Goal: Task Accomplishment & Management: Manage account settings

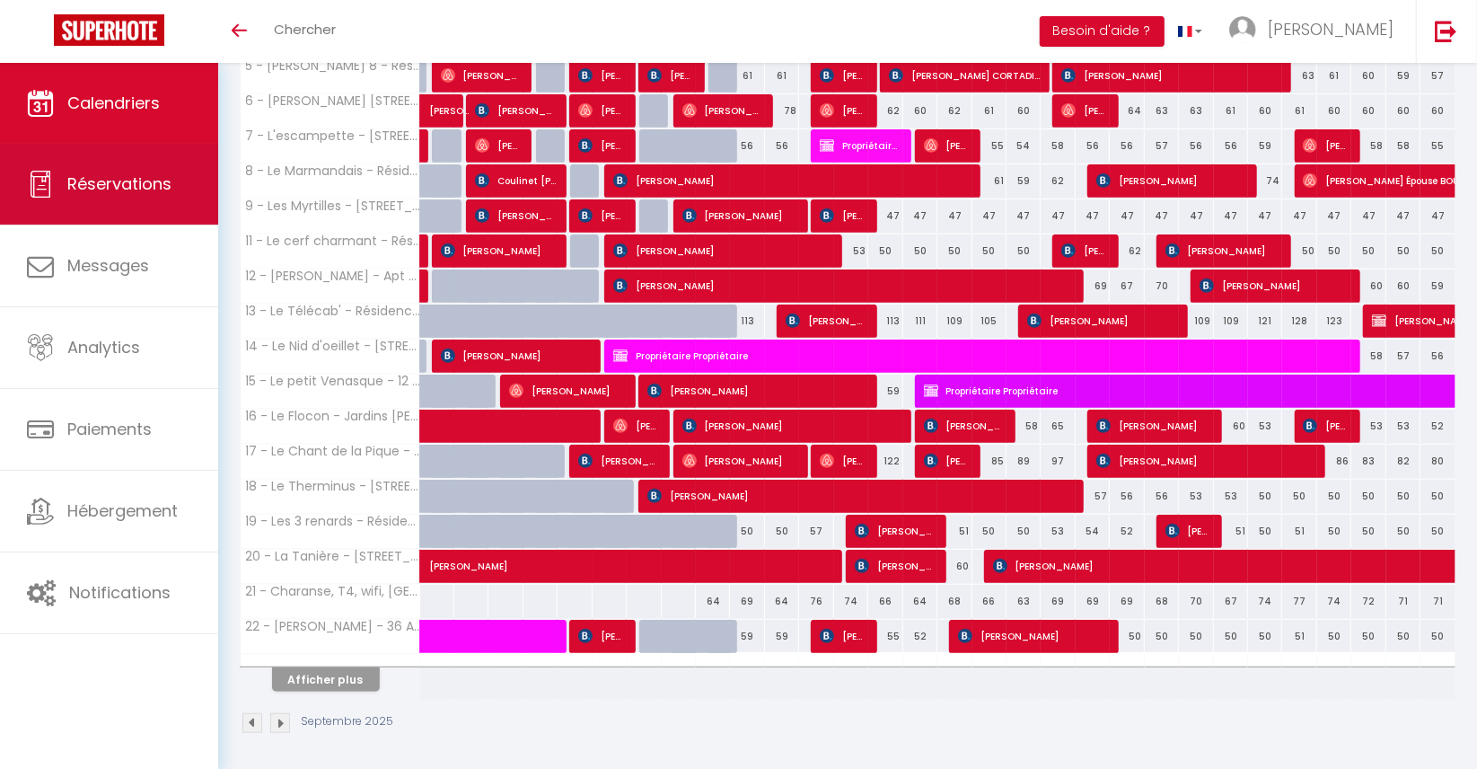
click at [124, 181] on span "Réservations" at bounding box center [119, 183] width 104 height 22
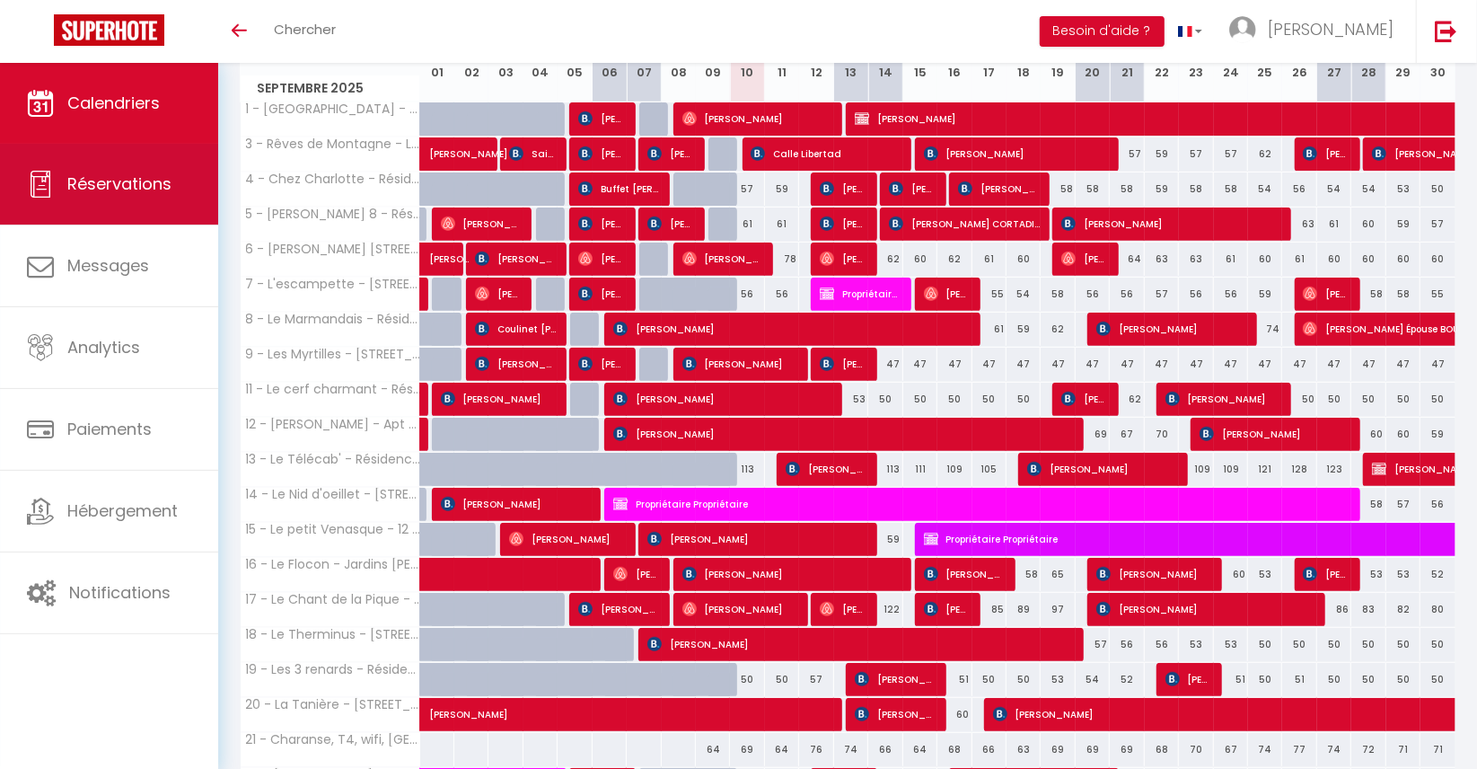
select select "not_cancelled"
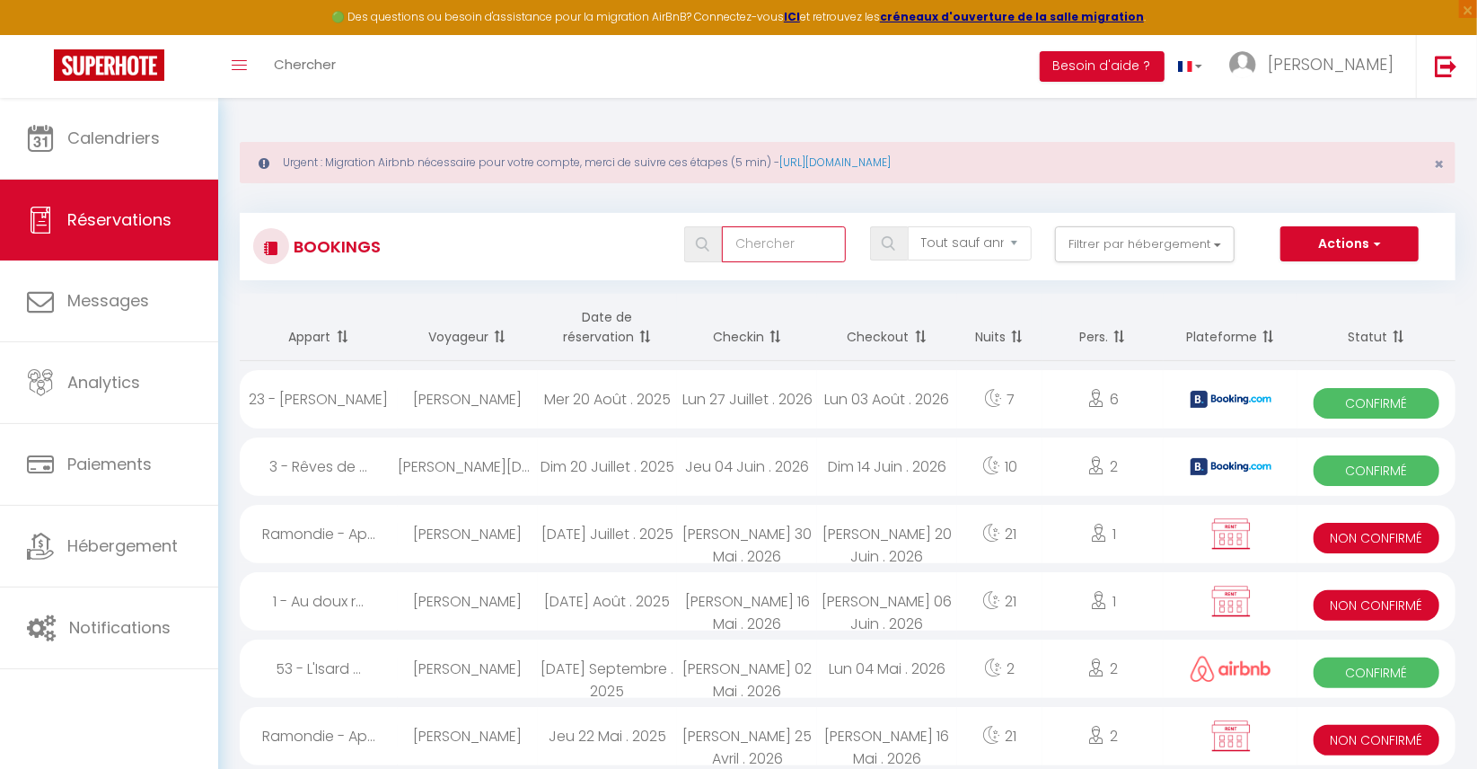
click at [745, 243] on input "text" at bounding box center [784, 244] width 124 height 36
type input "ferrus"
click at [709, 249] on img at bounding box center [702, 244] width 13 height 14
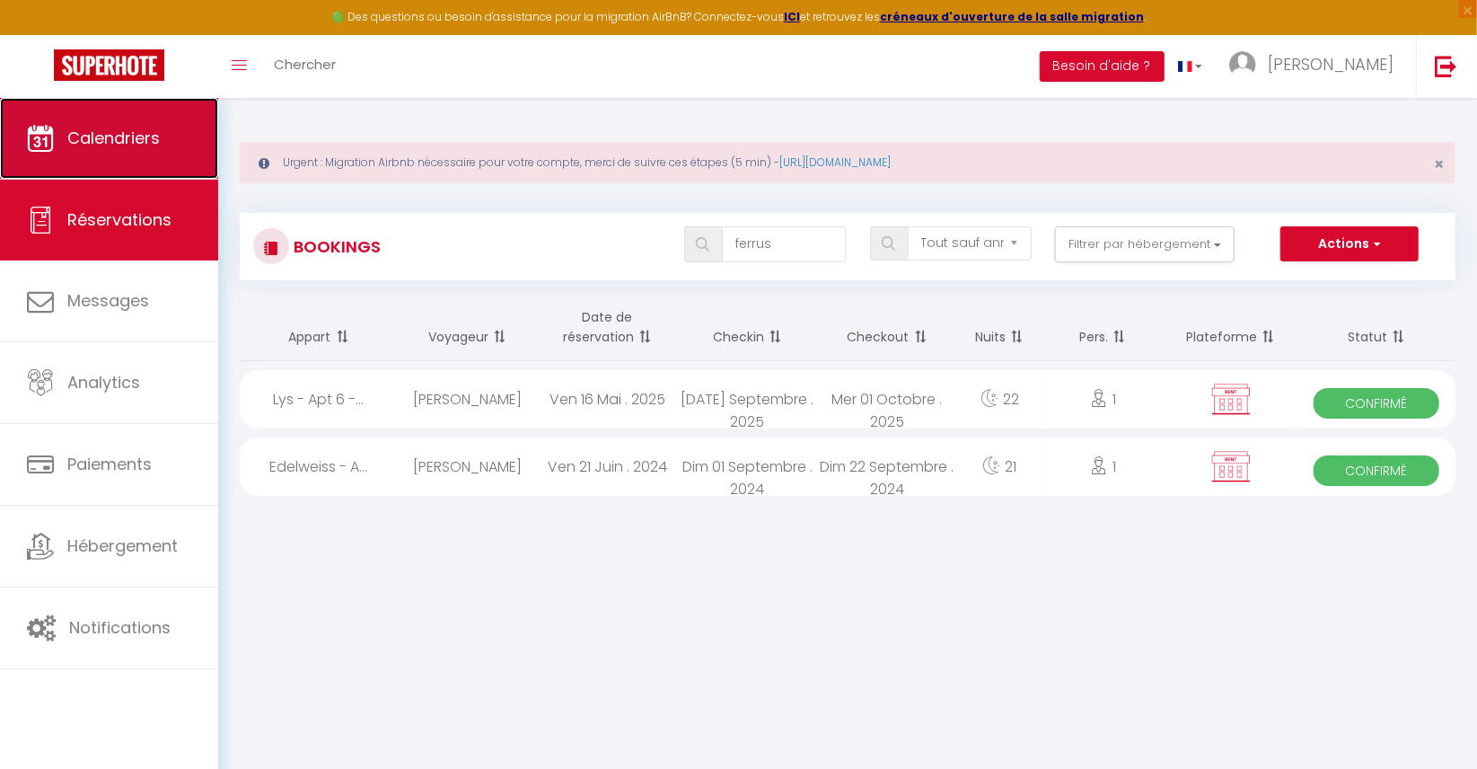
click at [97, 120] on link "Calendriers" at bounding box center [109, 138] width 218 height 81
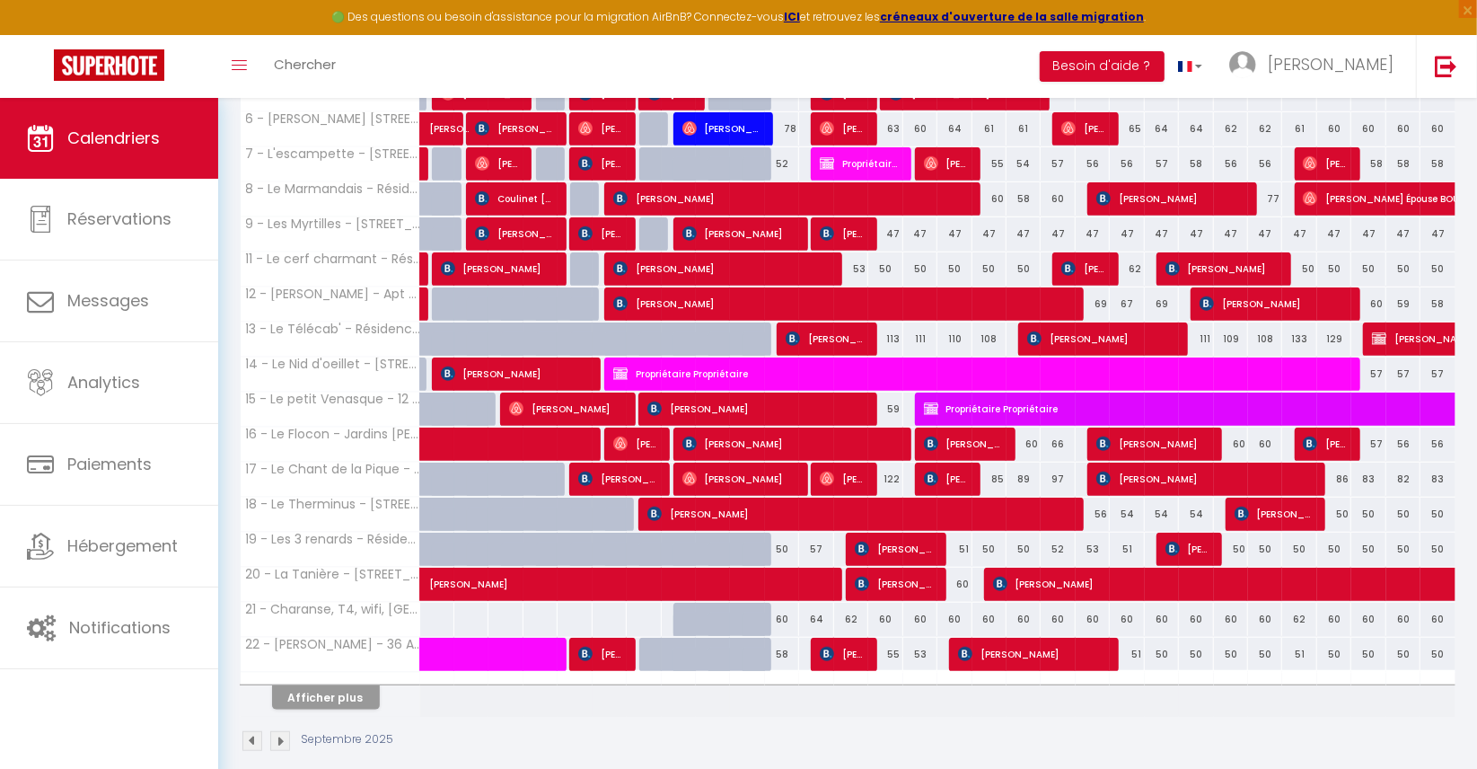
scroll to position [532, 0]
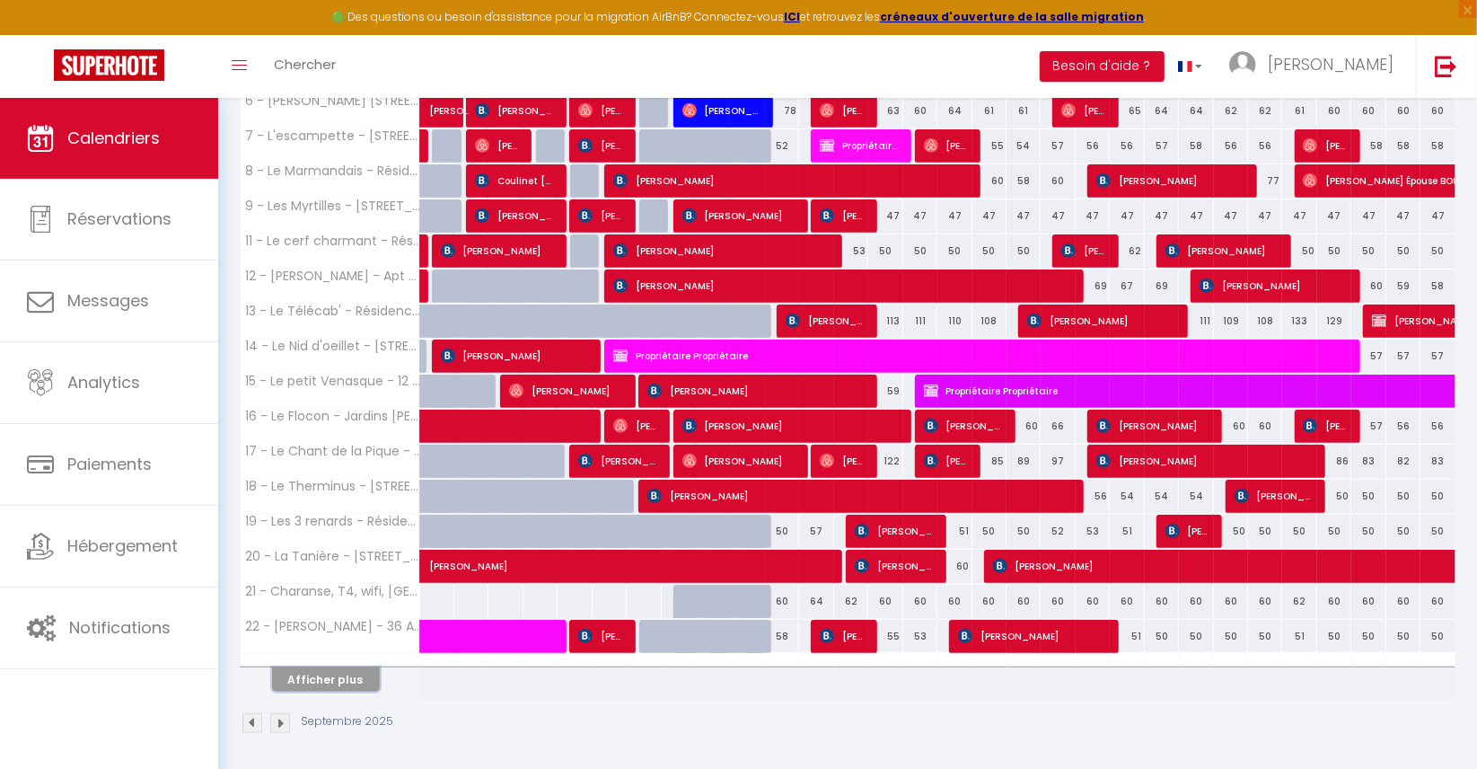
click at [343, 681] on button "Afficher plus" at bounding box center [326, 679] width 108 height 24
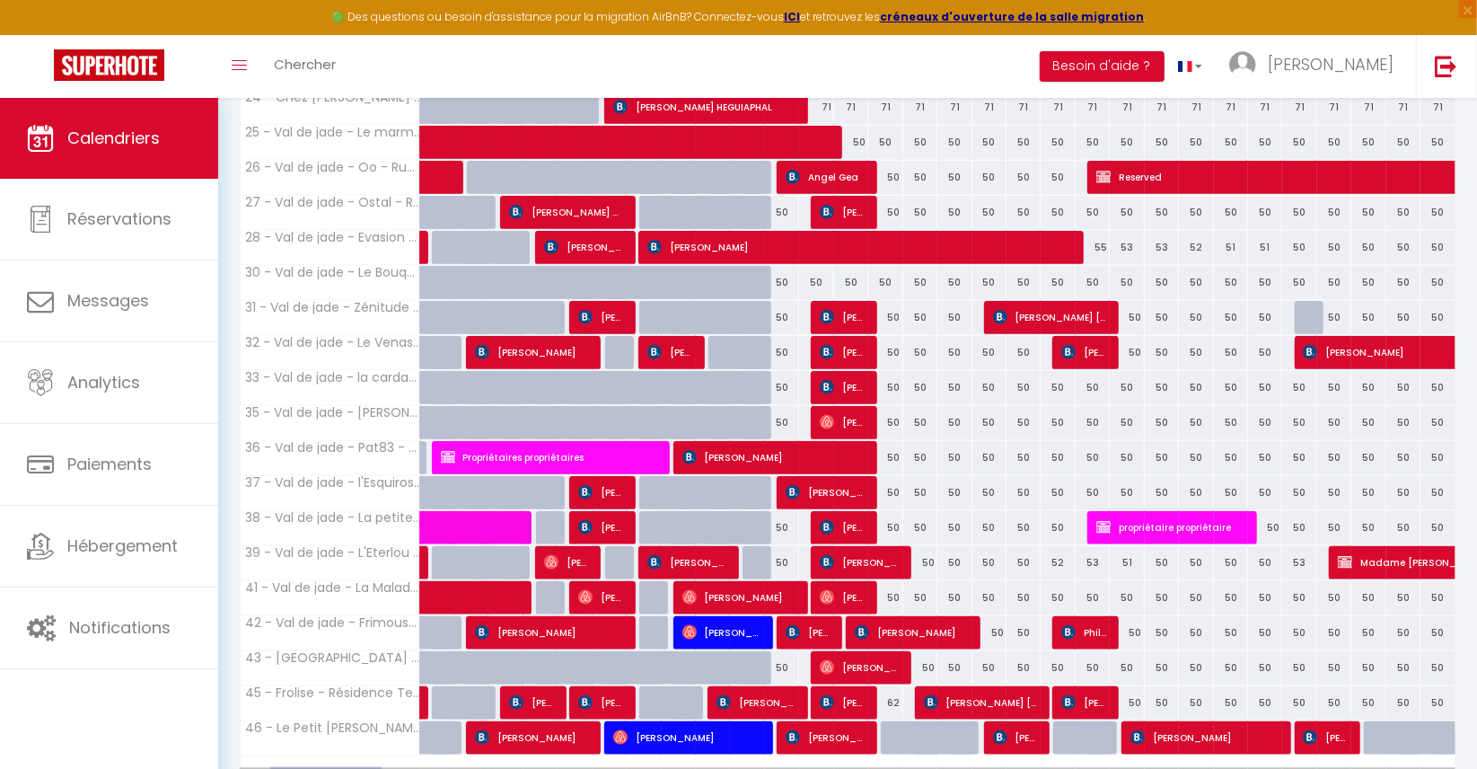
scroll to position [1230, 0]
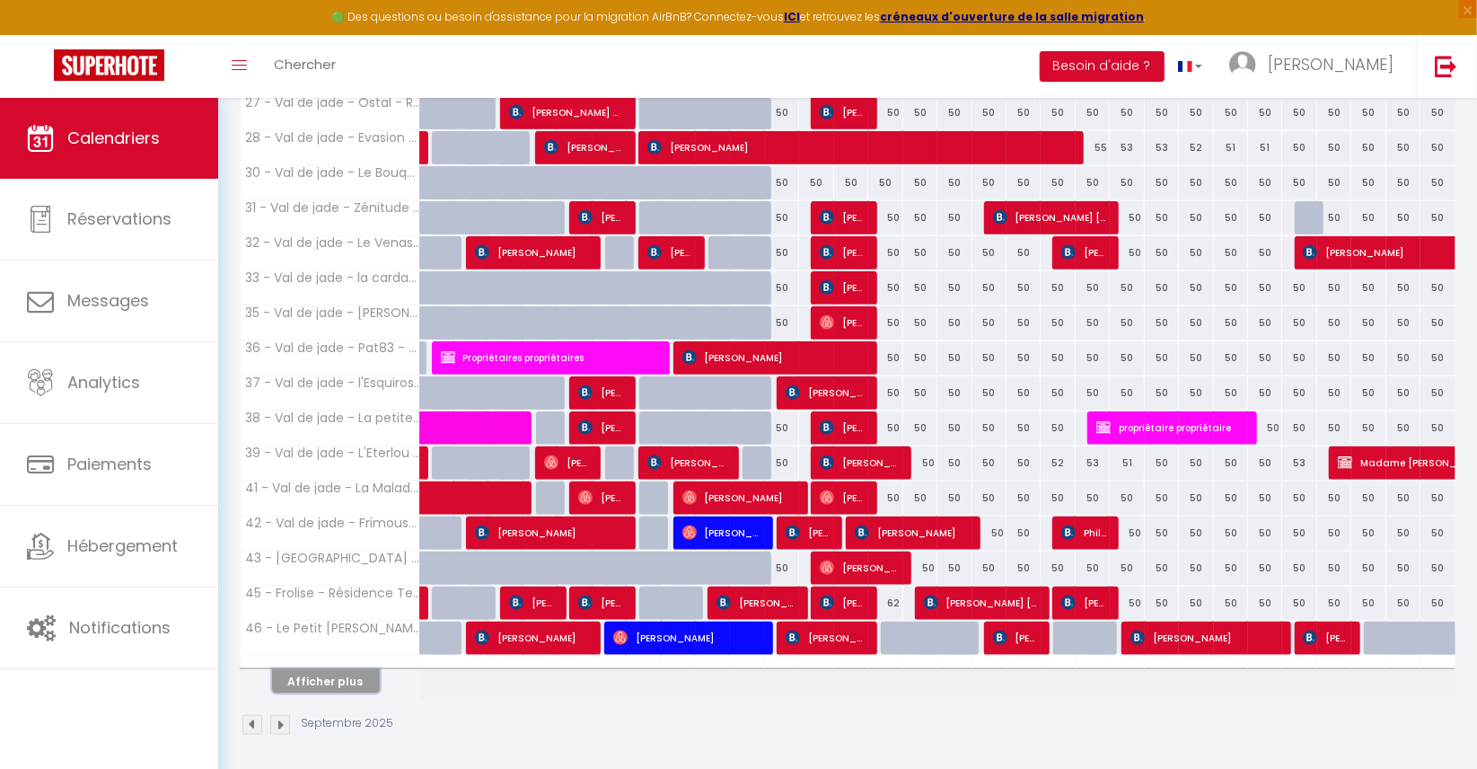
click at [343, 681] on button "Afficher plus" at bounding box center [326, 681] width 108 height 24
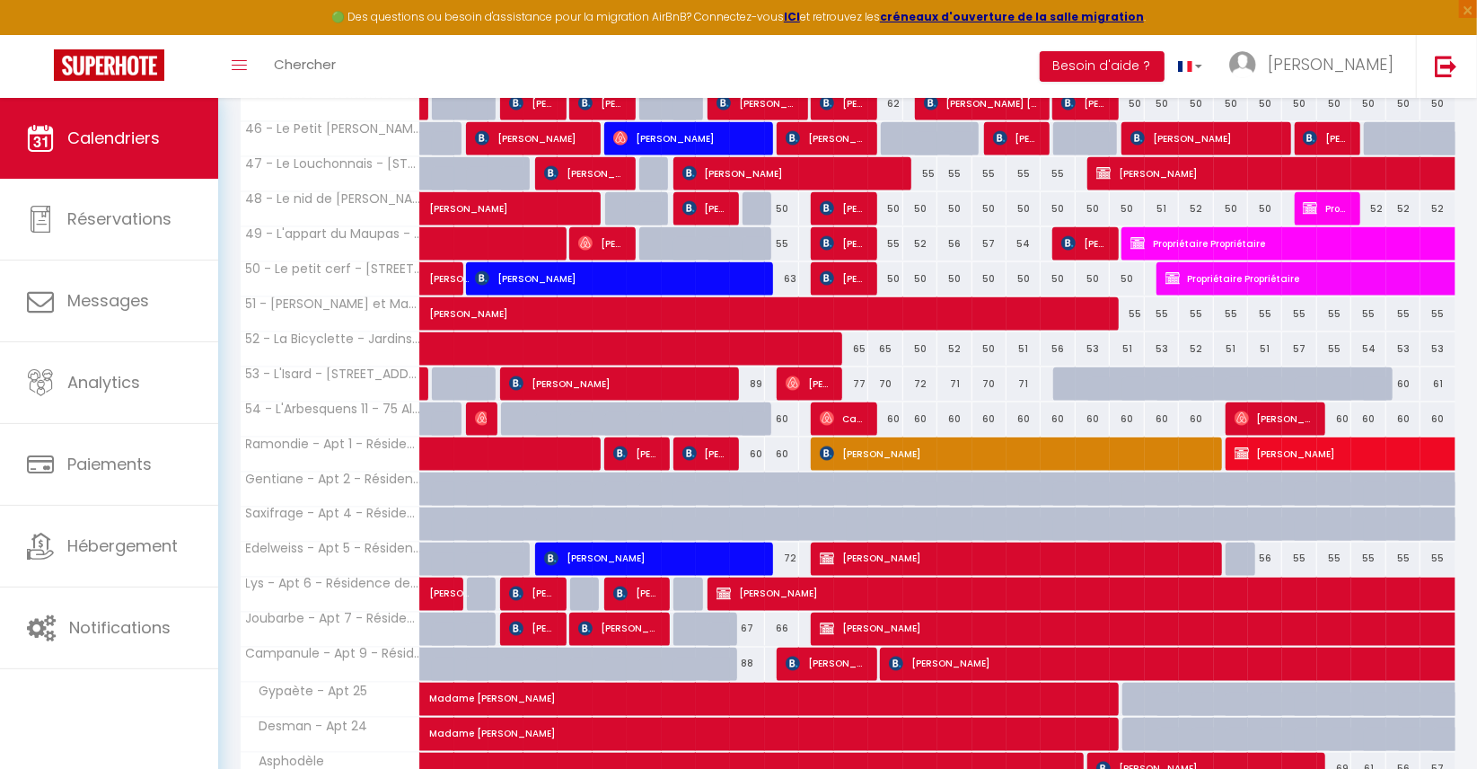
scroll to position [1816, 0]
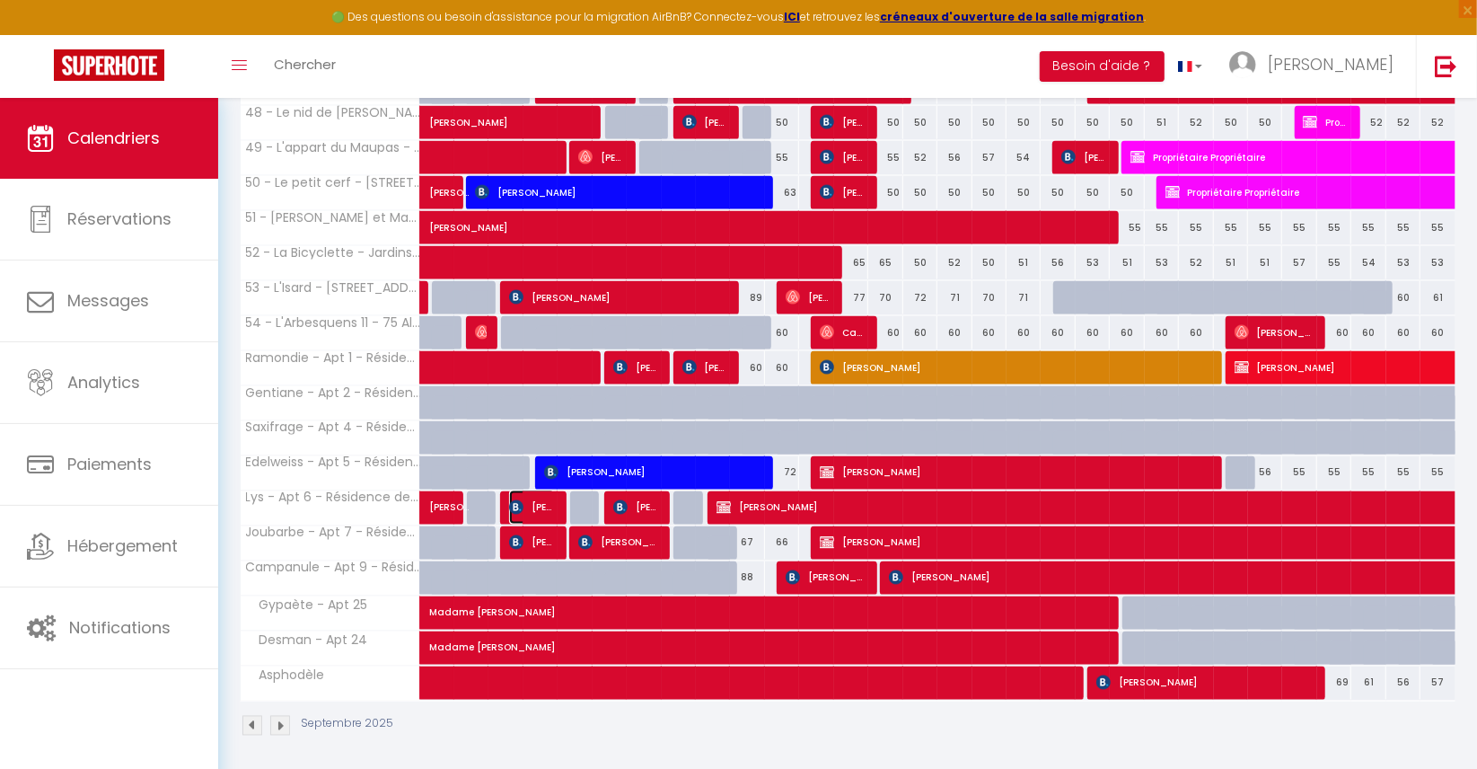
click at [546, 505] on span "[PERSON_NAME]" at bounding box center [532, 507] width 46 height 34
select select "OK"
select select "1"
select select "0"
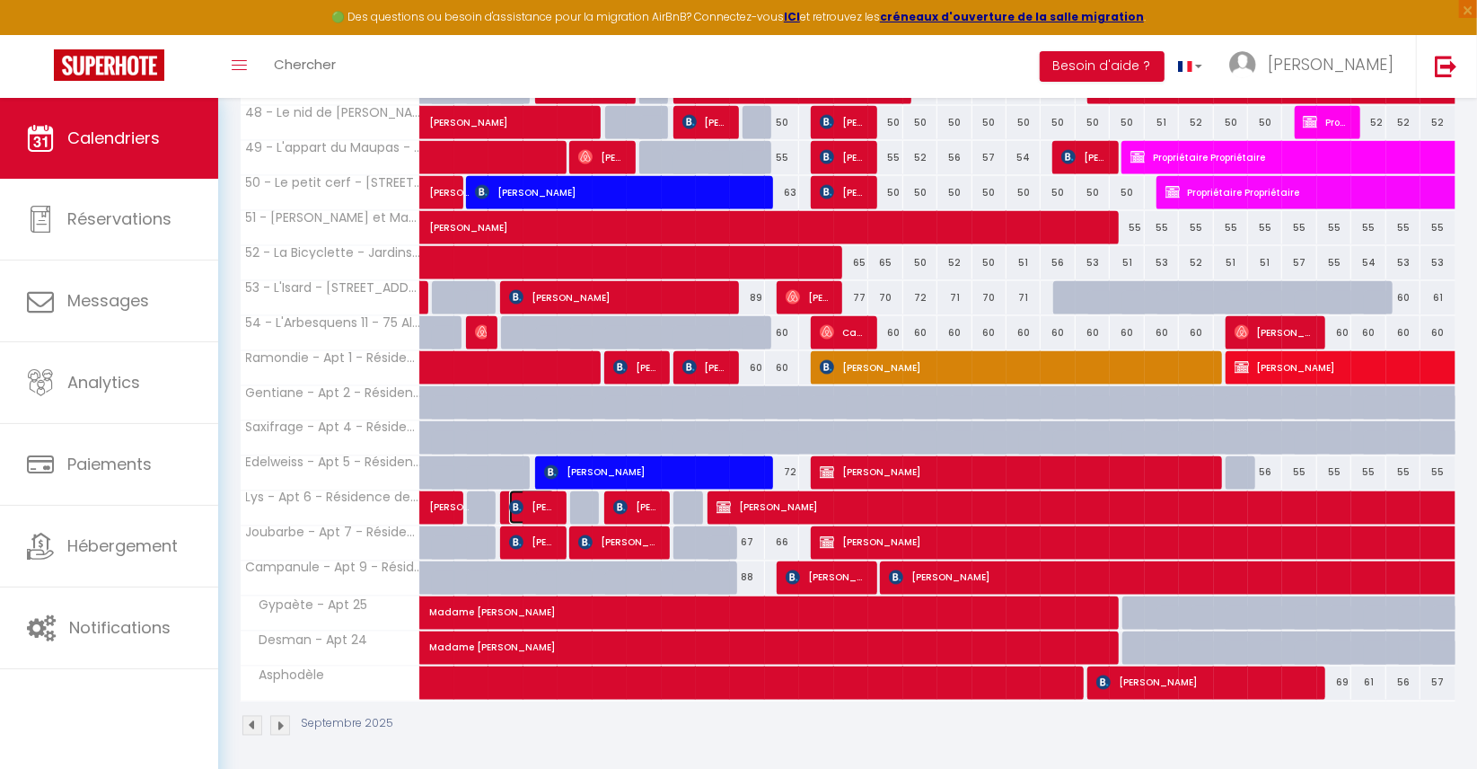
select select "1"
select select
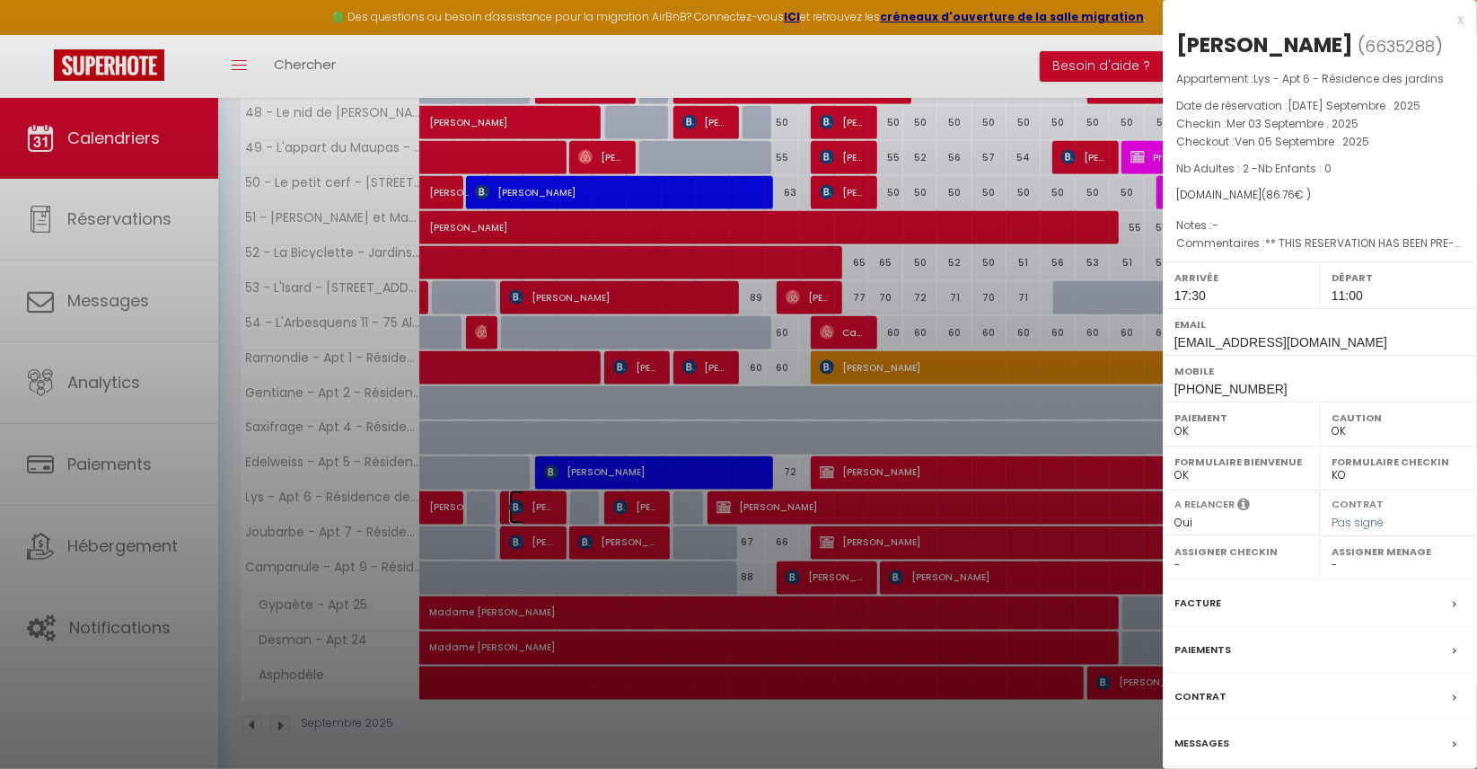
select select "8072"
click at [1459, 22] on div "x" at bounding box center [1313, 20] width 301 height 22
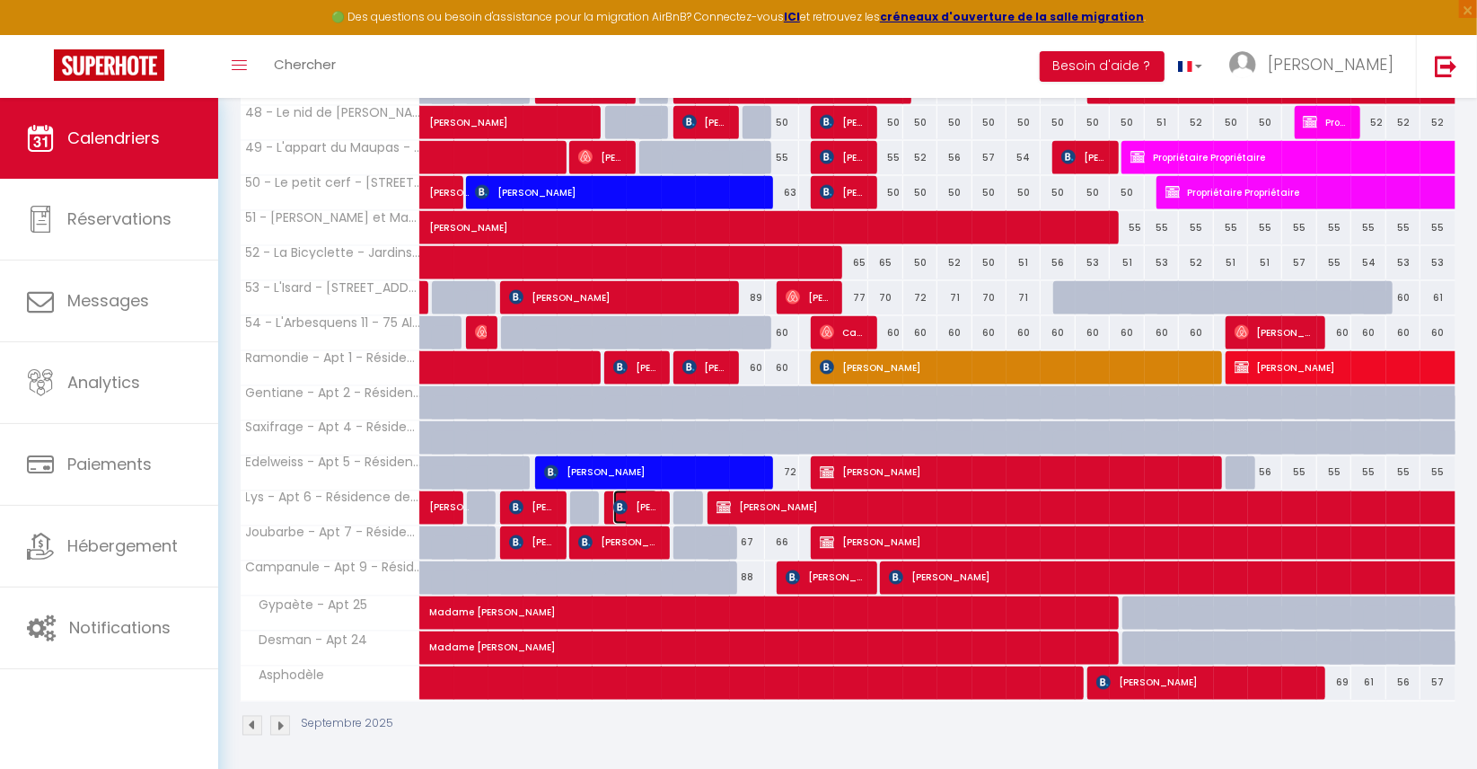
click at [627, 490] on span "[PERSON_NAME]" at bounding box center [636, 507] width 46 height 34
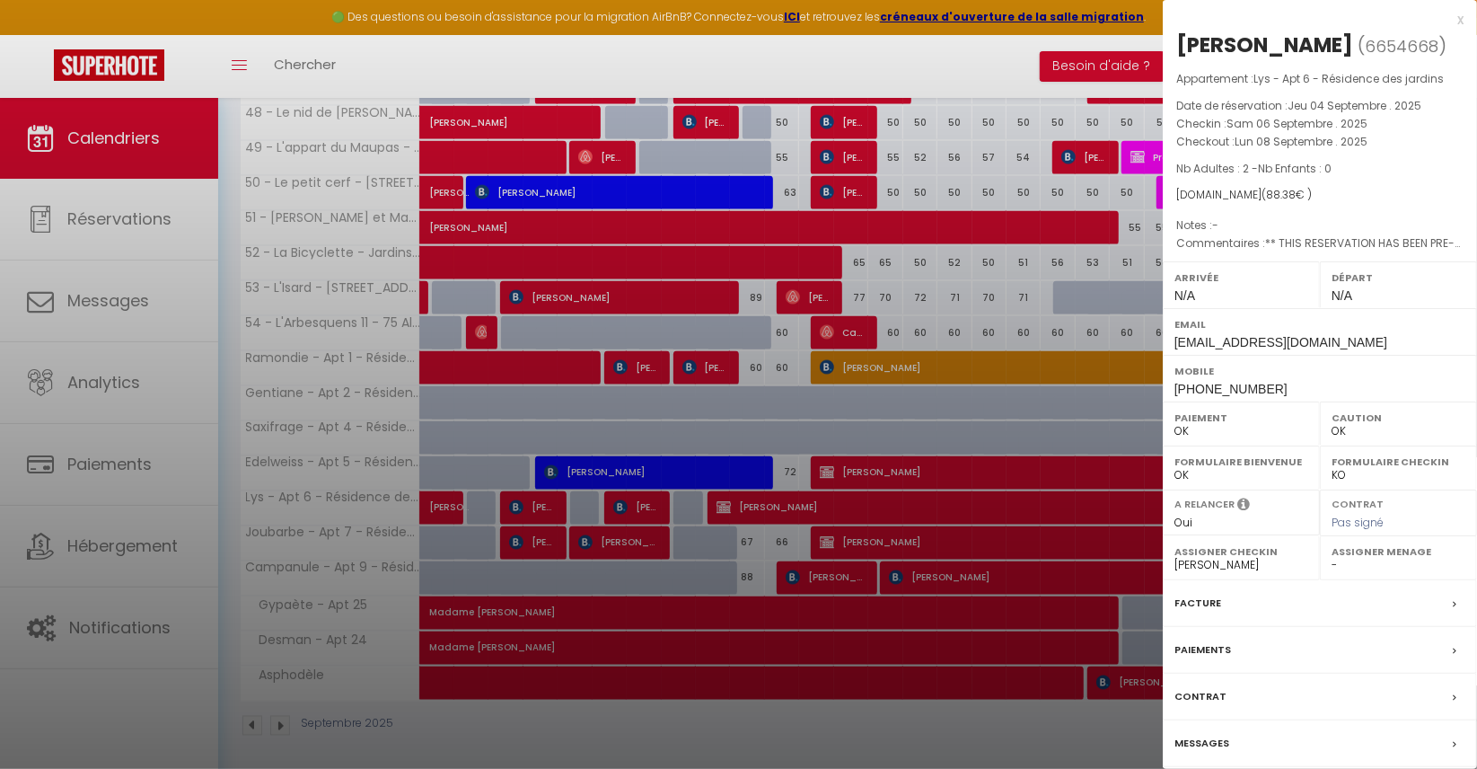
click at [1459, 21] on div "x" at bounding box center [1313, 20] width 301 height 22
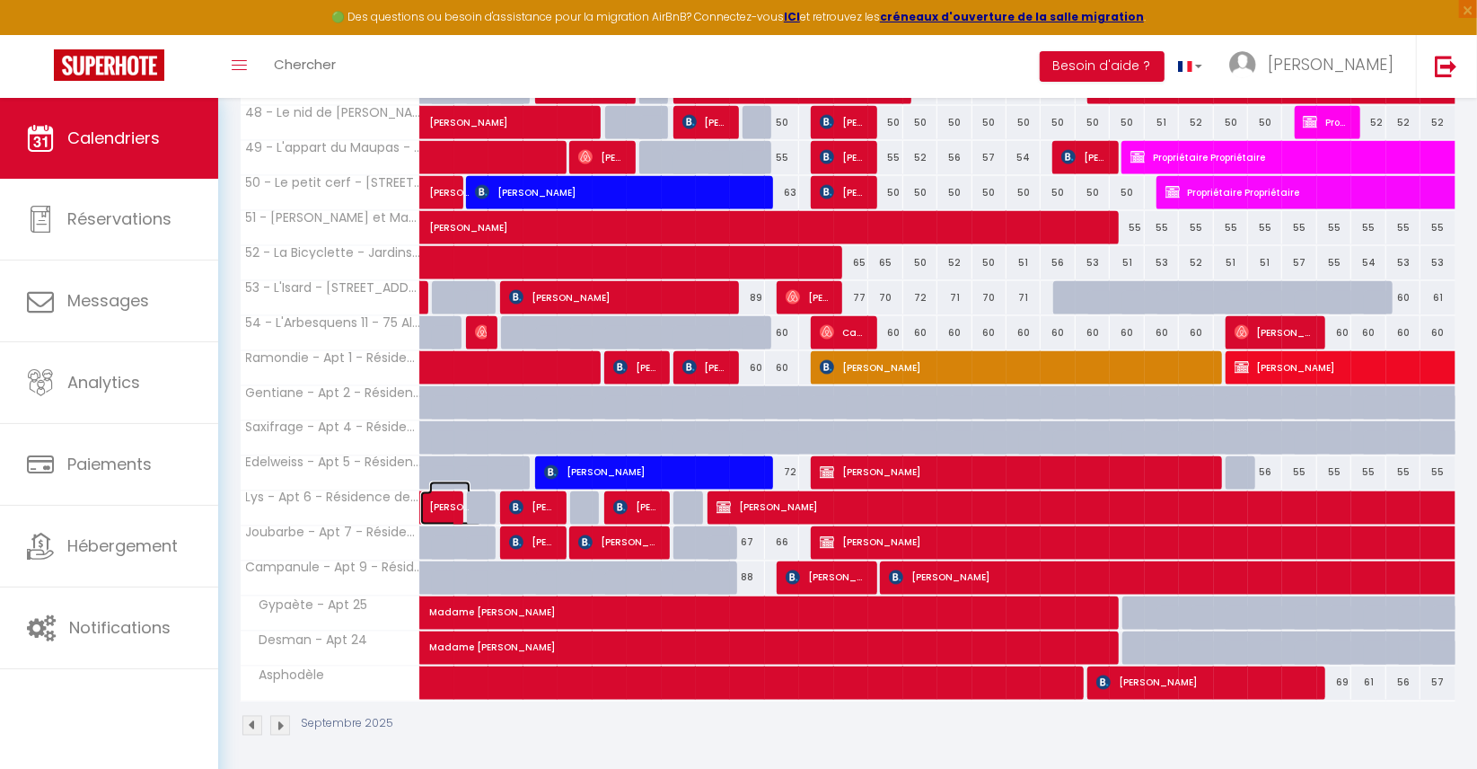
click at [450, 499] on span "[PERSON_NAME]" at bounding box center [449, 498] width 41 height 34
select select "1"
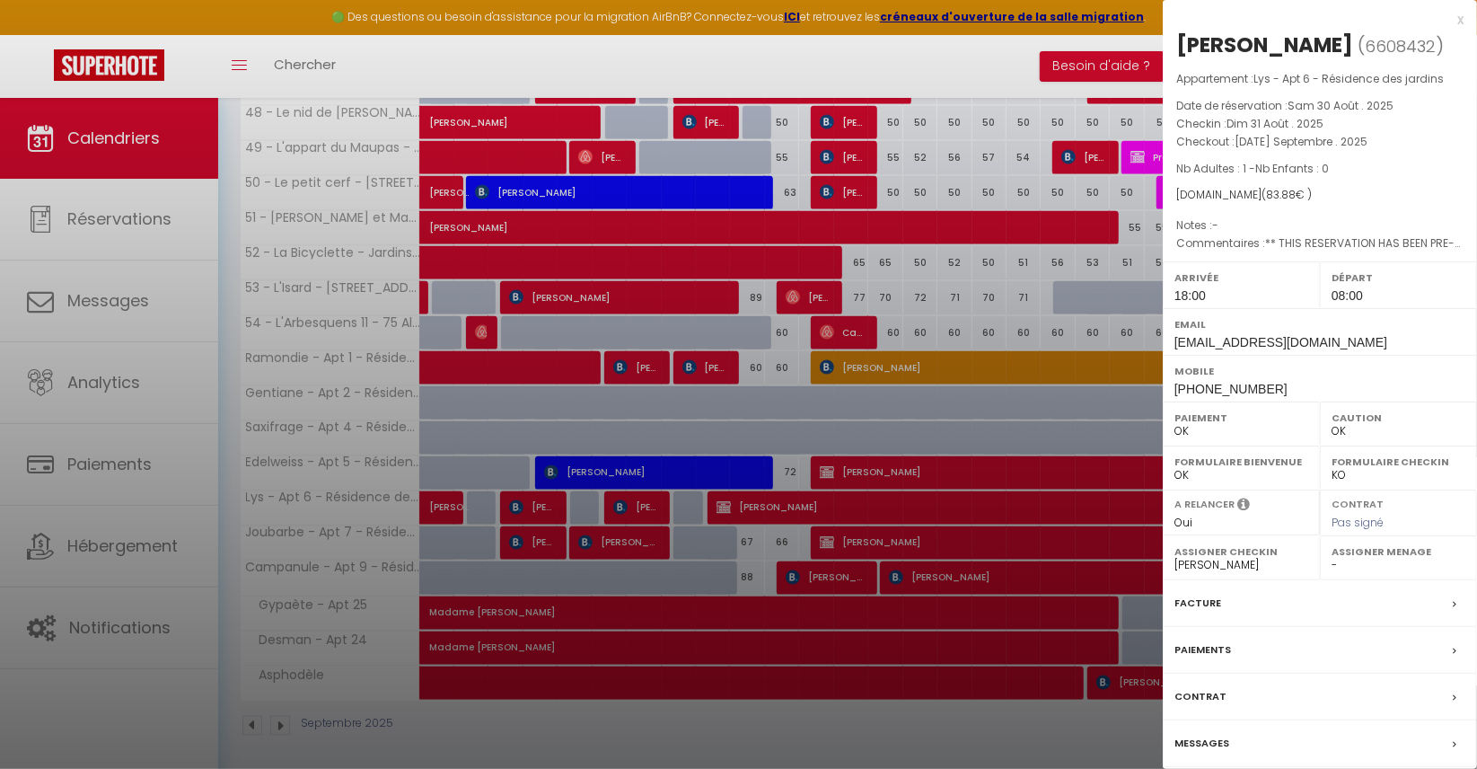
click at [1461, 22] on div "x" at bounding box center [1313, 20] width 301 height 22
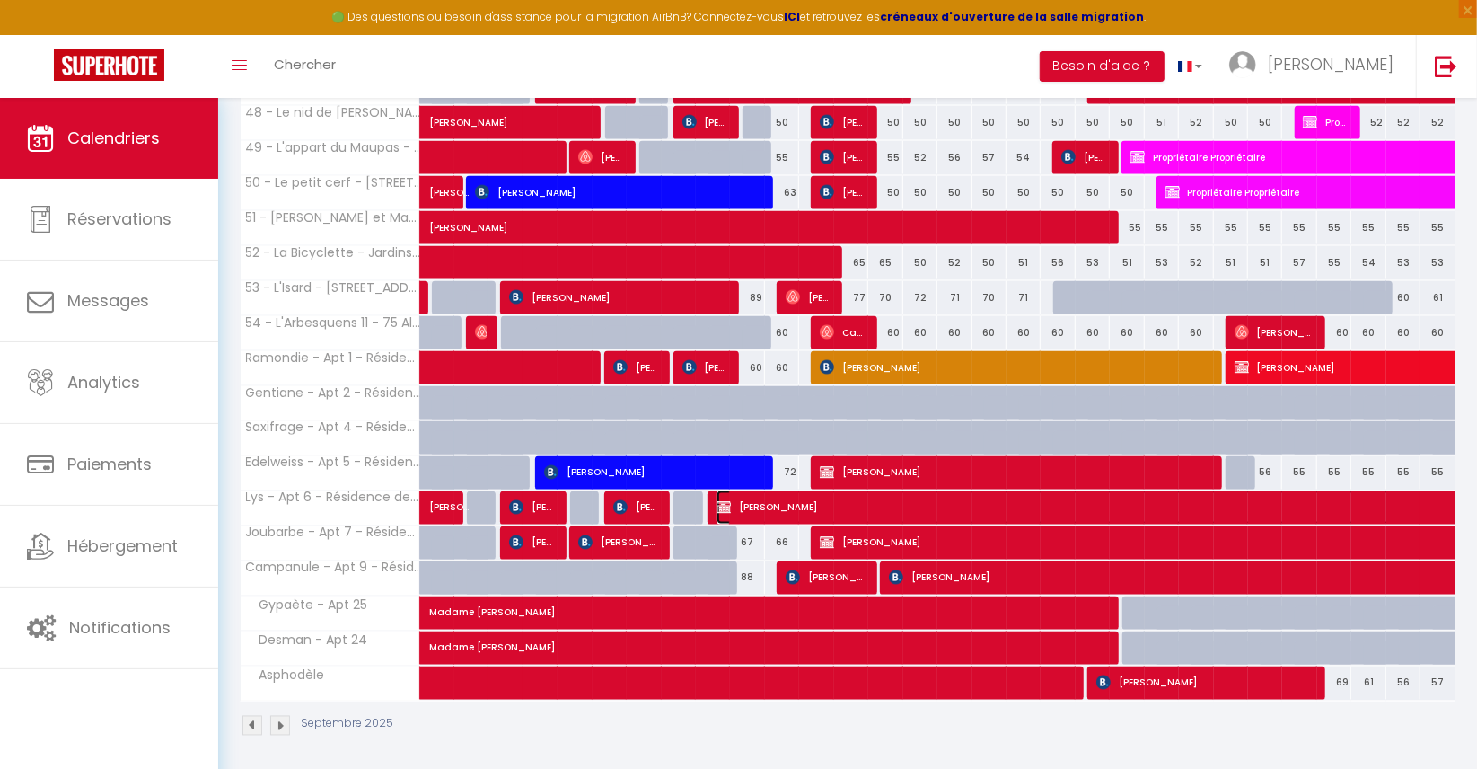
click at [733, 498] on span "[PERSON_NAME]" at bounding box center [1171, 507] width 909 height 34
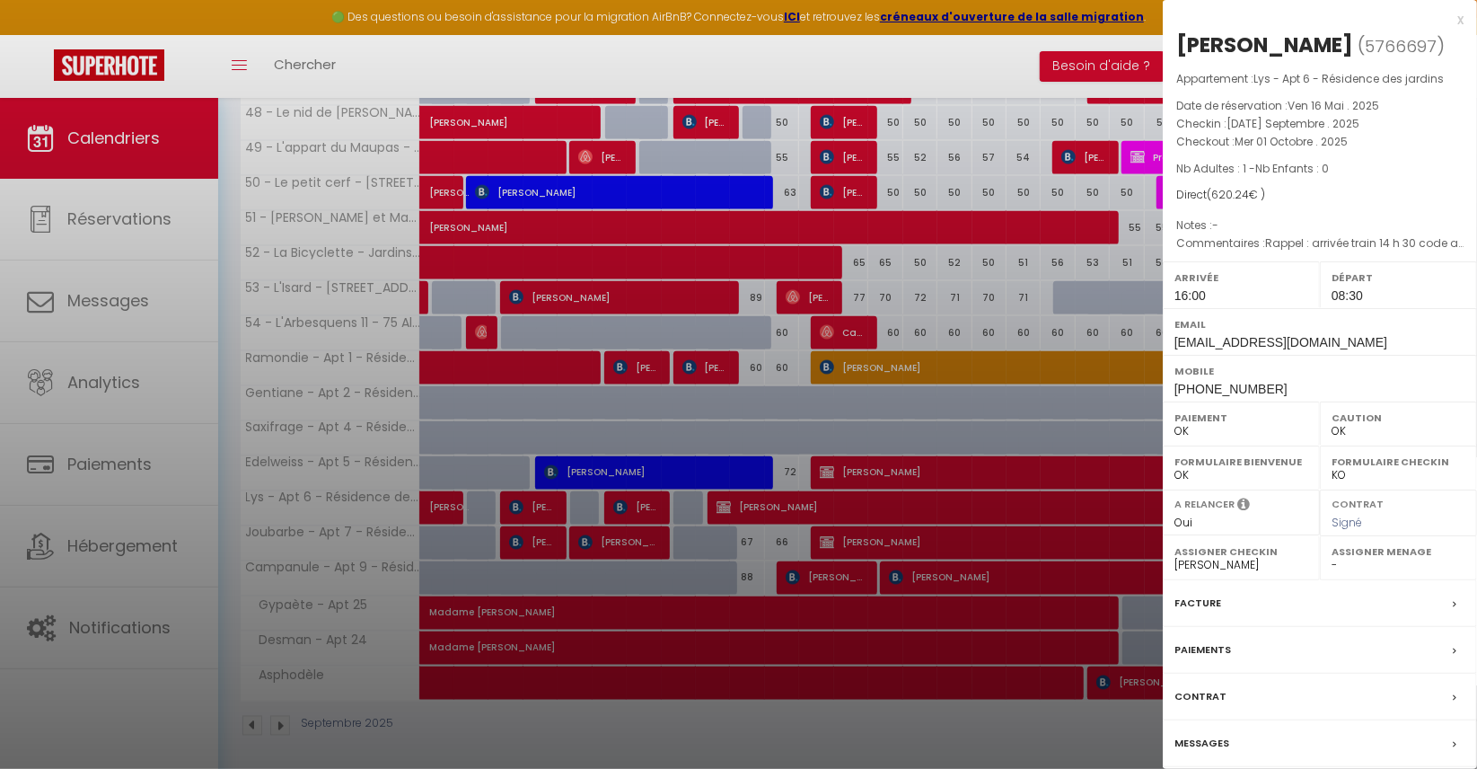
click at [1461, 23] on div "x" at bounding box center [1313, 20] width 301 height 22
